Goal: Find specific page/section: Find specific page/section

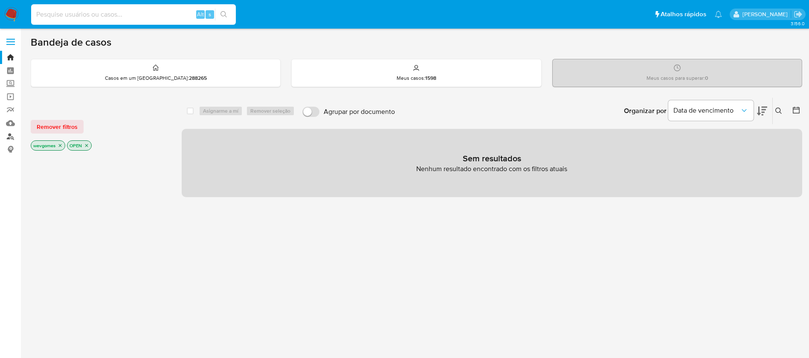
click at [9, 139] on link "Localizador de pessoas" at bounding box center [51, 136] width 102 height 13
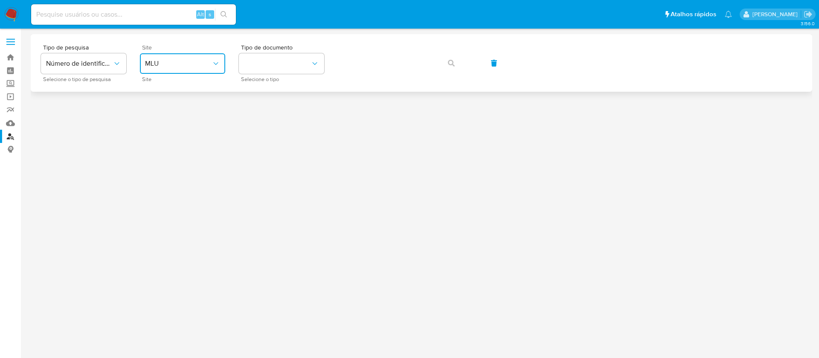
click at [205, 61] on span "MLU" at bounding box center [178, 63] width 67 height 9
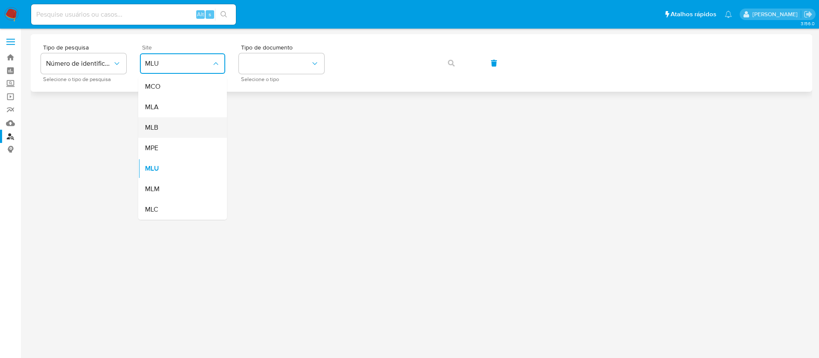
click at [157, 125] on span "MLB" at bounding box center [151, 127] width 13 height 9
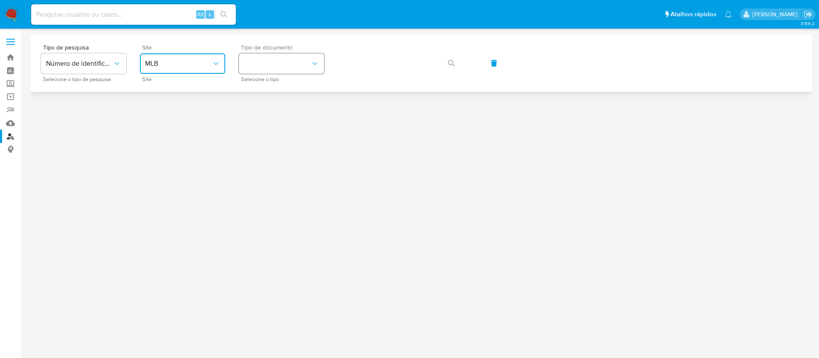
click at [282, 69] on button "identificationType" at bounding box center [281, 63] width 85 height 20
click at [254, 113] on span "CPF" at bounding box center [250, 115] width 12 height 9
click at [444, 65] on button "button" at bounding box center [451, 63] width 29 height 20
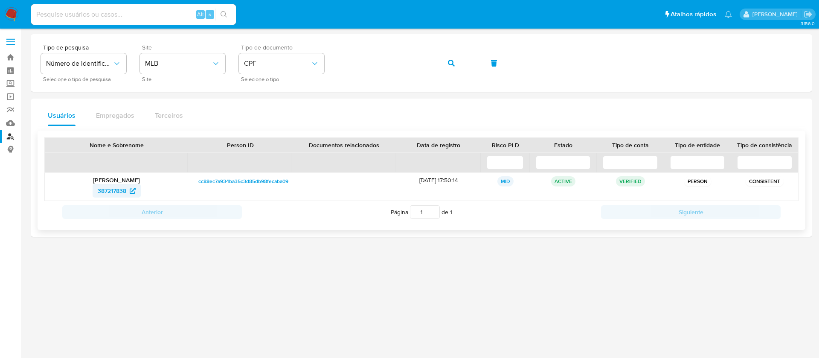
click at [107, 192] on span "387217838" at bounding box center [112, 191] width 29 height 14
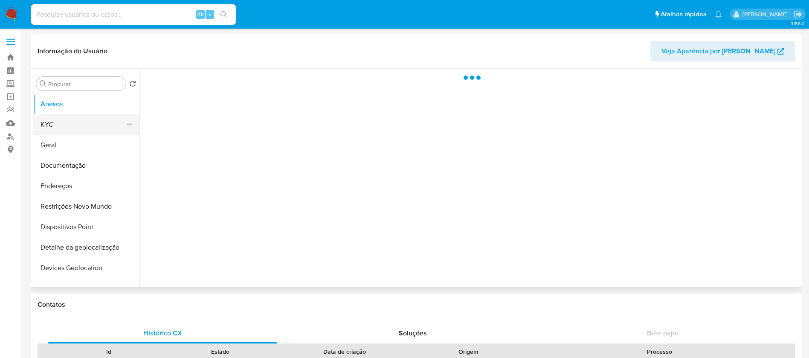
click at [58, 131] on button "KYC" at bounding box center [83, 124] width 100 height 20
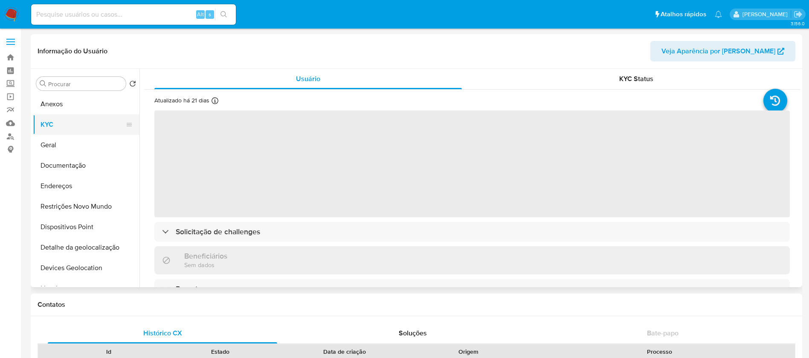
select select "10"
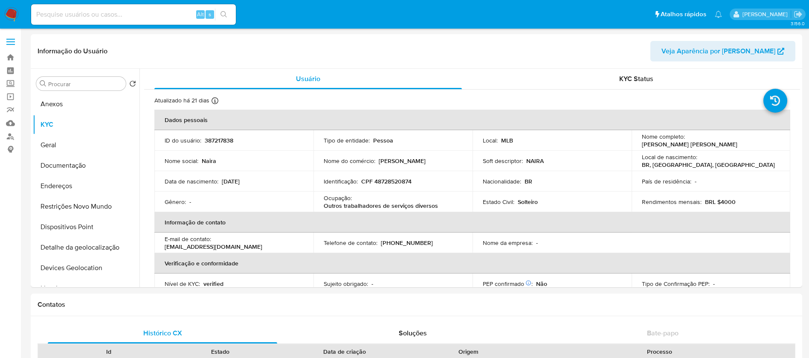
click at [121, 18] on input at bounding box center [133, 14] width 205 height 11
paste input "1522005032"
type input "1522005032"
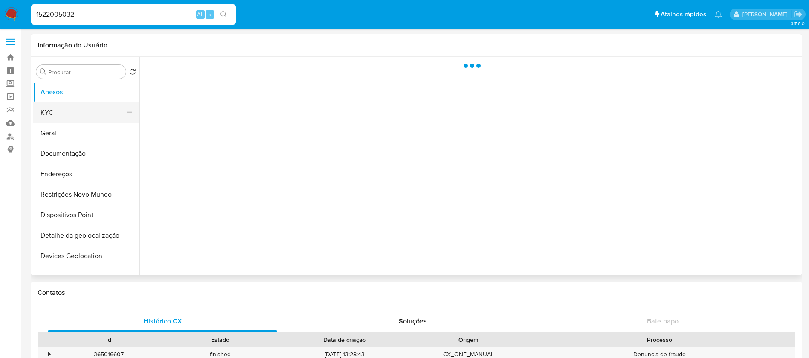
click at [51, 114] on button "KYC" at bounding box center [83, 112] width 100 height 20
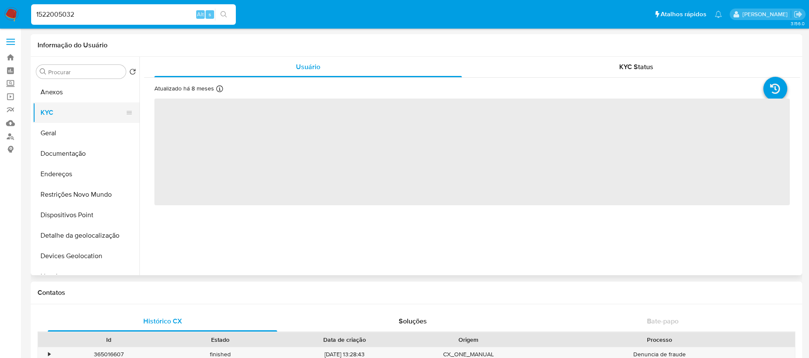
select select "10"
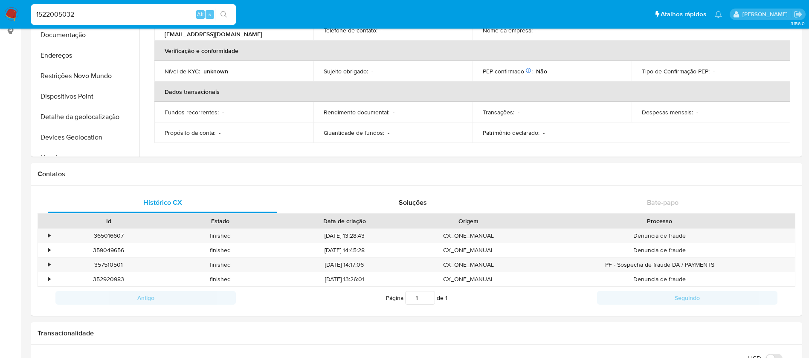
scroll to position [85, 0]
